Goal: Transaction & Acquisition: Register for event/course

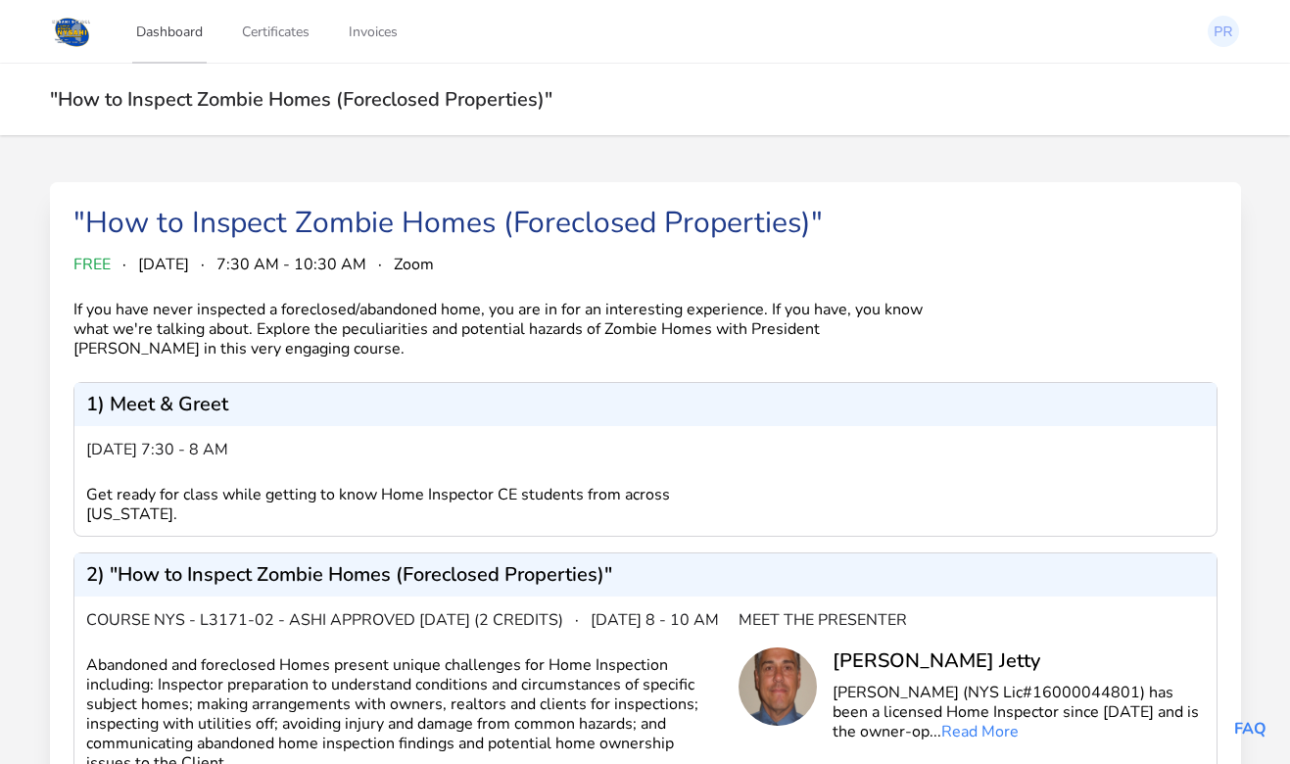
click at [177, 35] on link "Dashboard" at bounding box center [169, 31] width 74 height 65
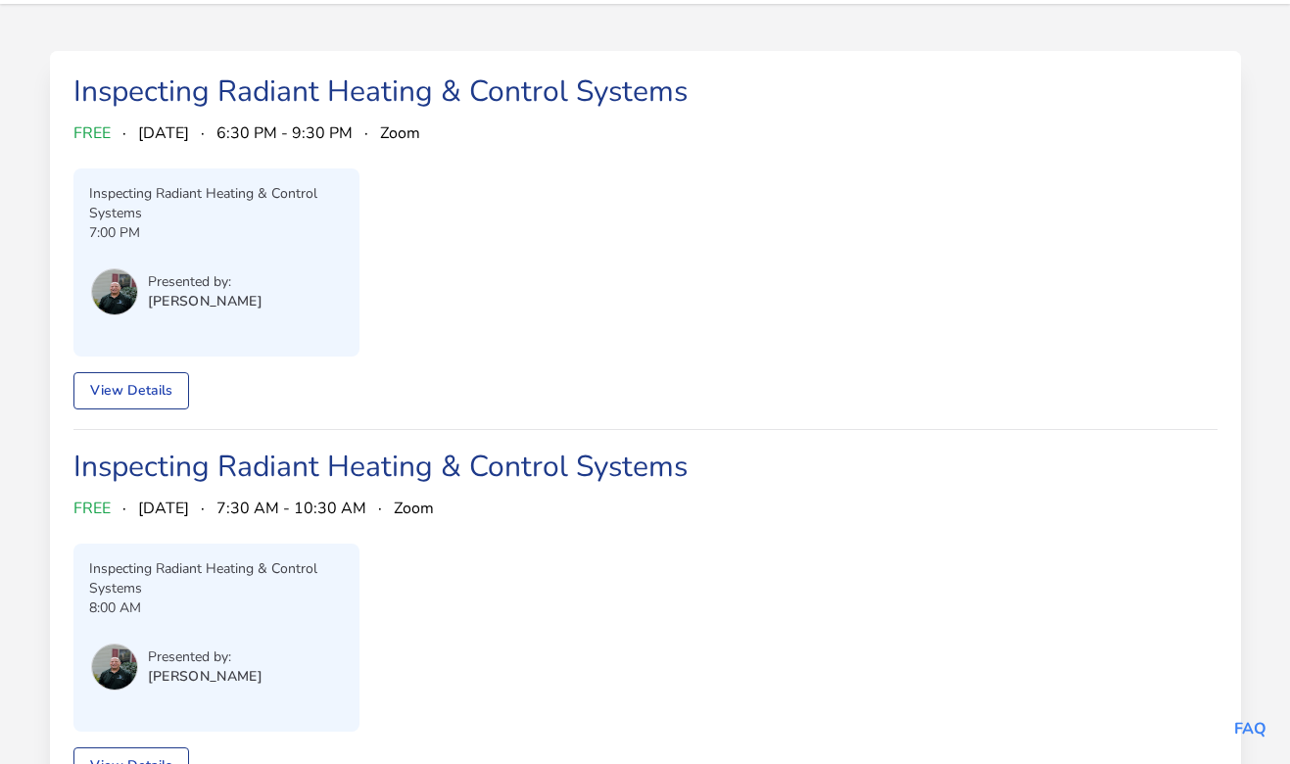
scroll to position [128, 0]
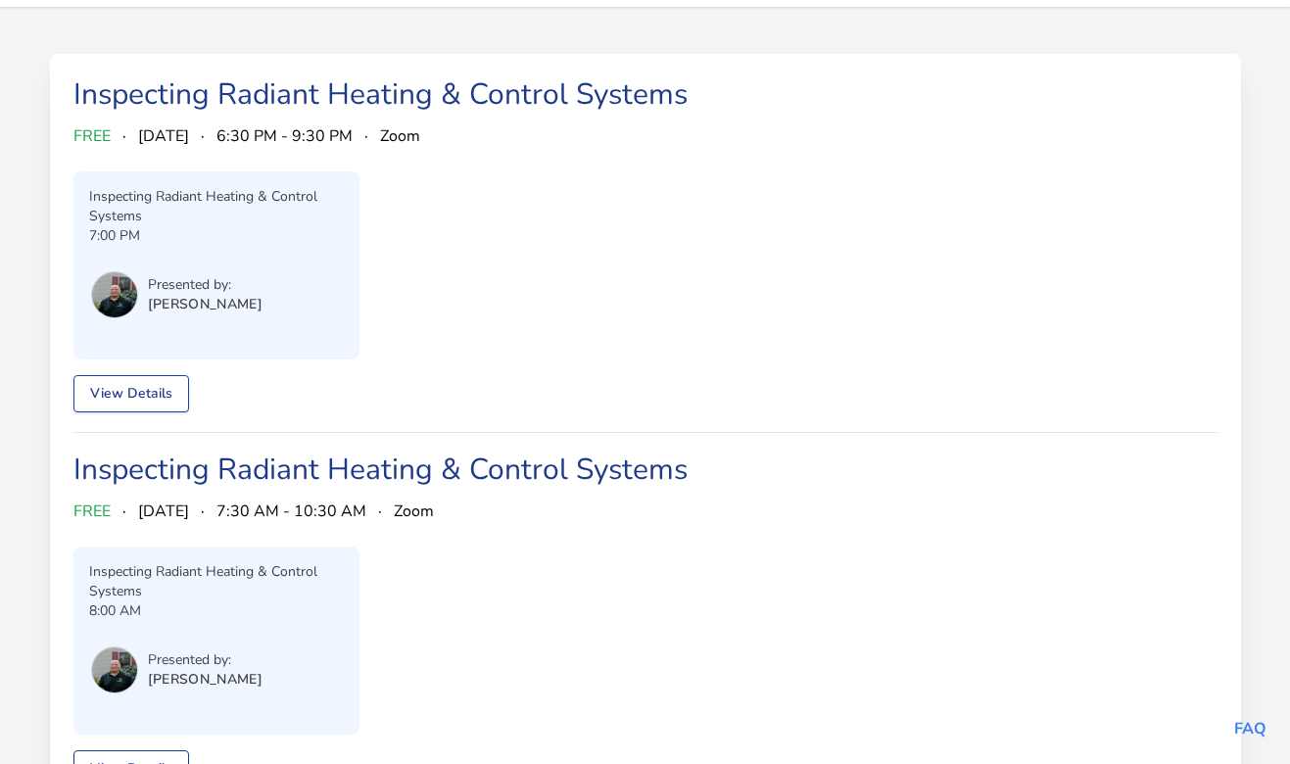
click at [164, 394] on link "View Details" at bounding box center [131, 393] width 116 height 37
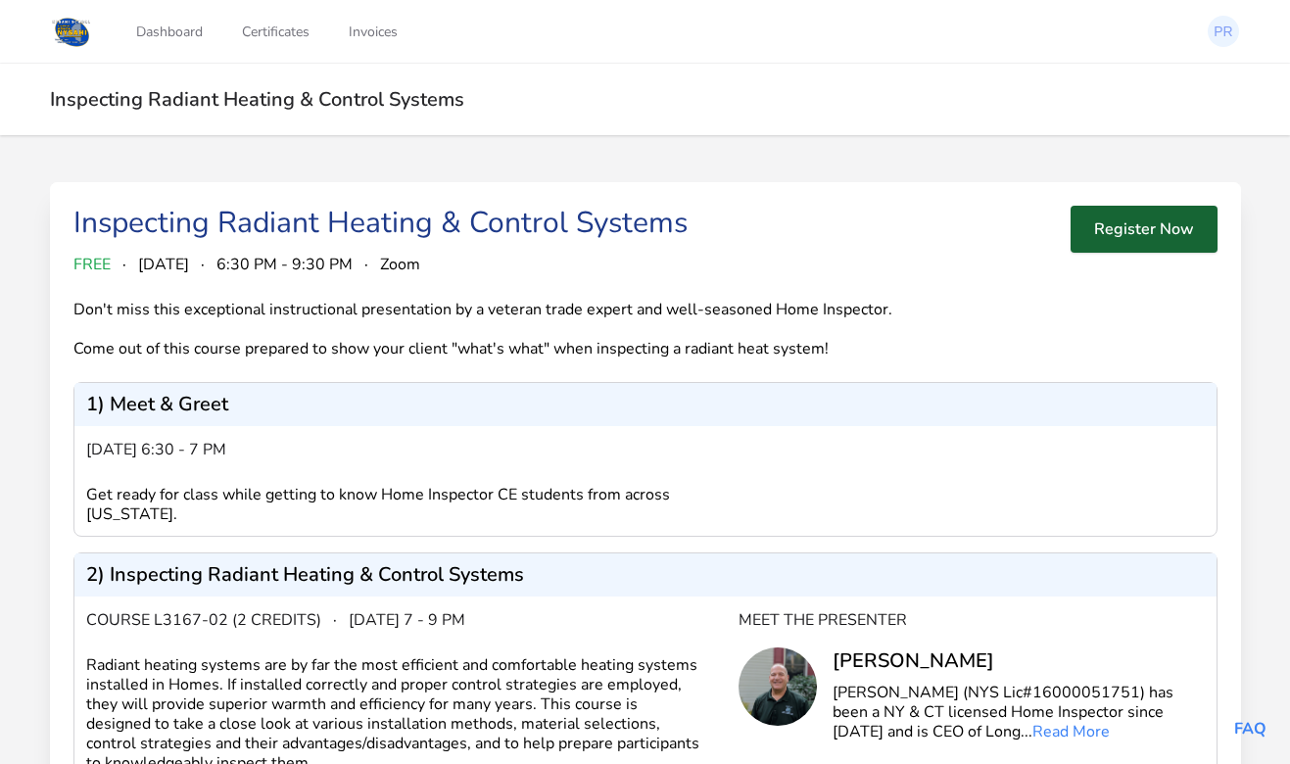
click at [1125, 223] on button "Register Now" at bounding box center [1144, 229] width 147 height 47
